Goal: Transaction & Acquisition: Subscribe to service/newsletter

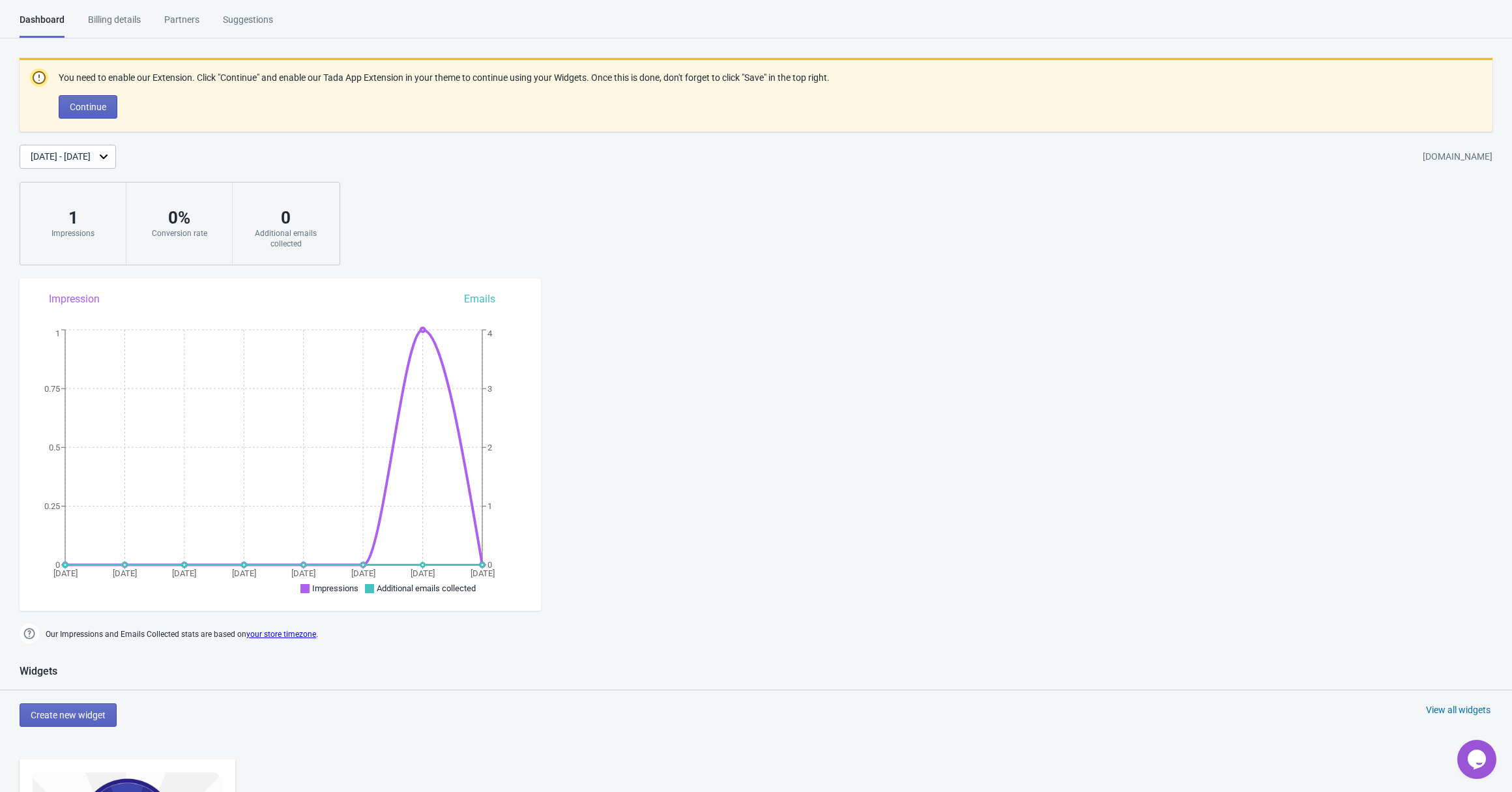
click at [123, 17] on div "Billing details" at bounding box center [114, 24] width 53 height 23
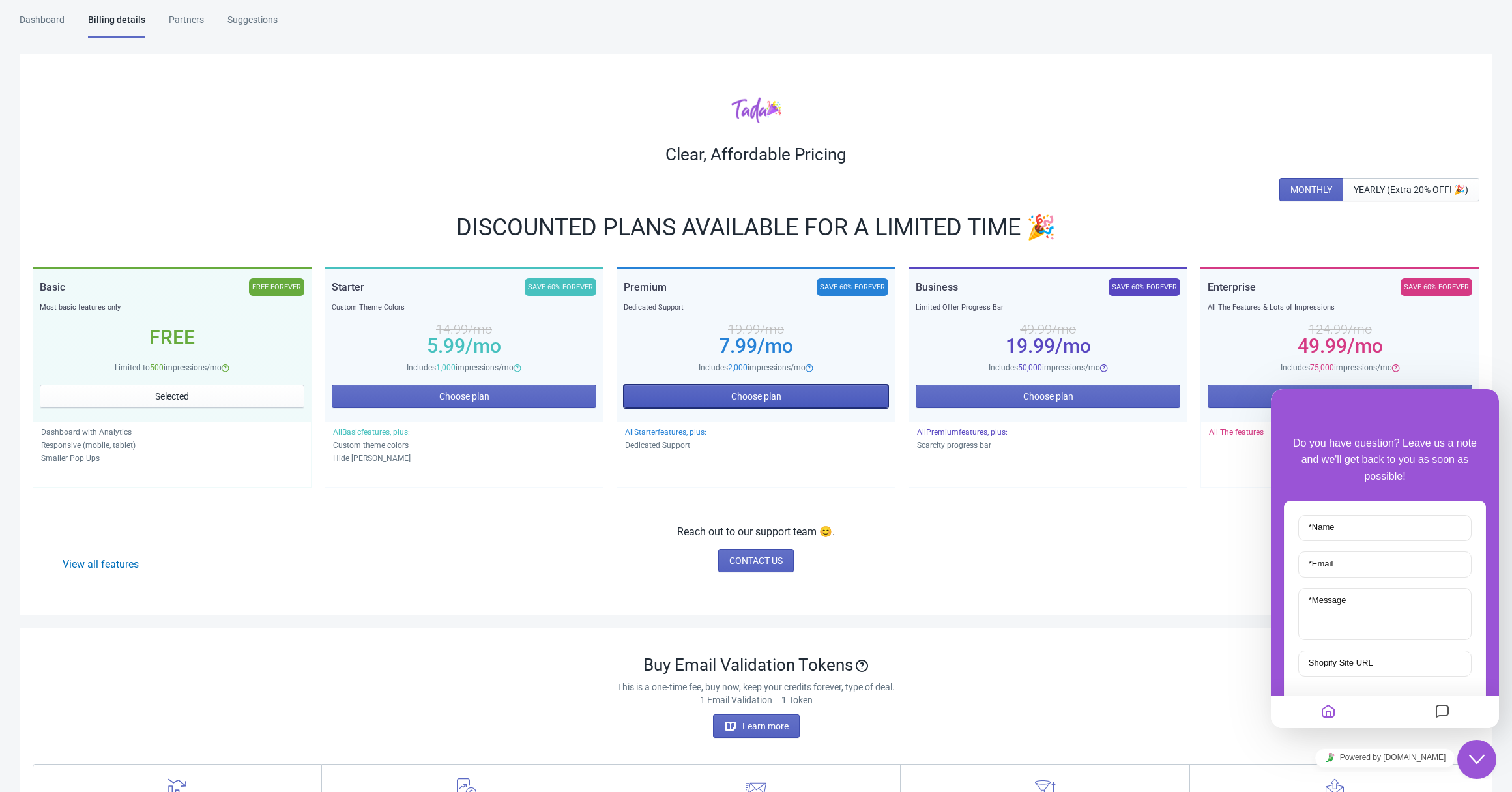
click at [769, 402] on button "Choose plan" at bounding box center [756, 396] width 264 height 24
